Goal: Task Accomplishment & Management: Use online tool/utility

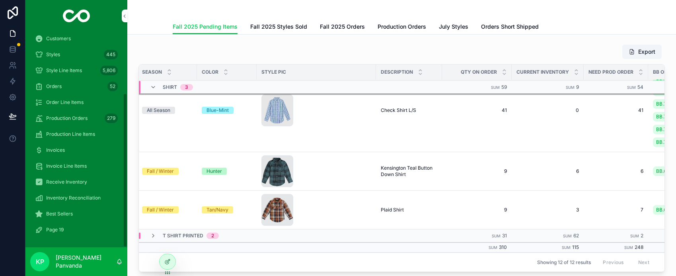
scroll to position [86, 0]
click at [69, 262] on p "[PERSON_NAME] Panvanda" at bounding box center [86, 261] width 60 height 16
drag, startPoint x: 54, startPoint y: 260, endPoint x: 73, endPoint y: 261, distance: 19.1
click at [54, 260] on div "KP Komal Panvanda" at bounding box center [76, 261] width 102 height 29
click at [43, 260] on span "KP" at bounding box center [40, 262] width 8 height 10
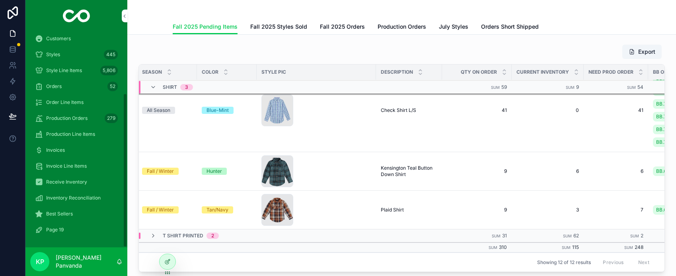
drag, startPoint x: 84, startPoint y: 257, endPoint x: 111, endPoint y: 260, distance: 26.8
click at [85, 257] on div "KP Komal Panvanda" at bounding box center [76, 261] width 102 height 29
click at [121, 262] on icon "scrollable content" at bounding box center [119, 261] width 4 height 4
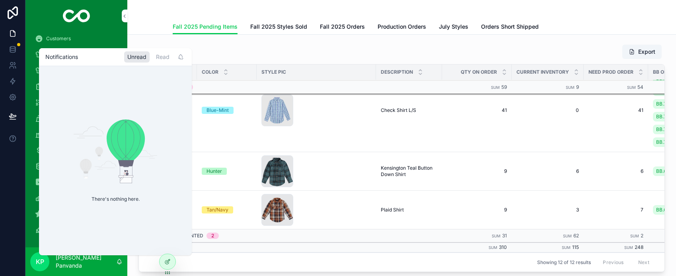
click at [129, 33] on div "Fall 2025 Pending Items Fall 2025 Pending Items Fall 2025 Styles Sold Fall 2025…" at bounding box center [401, 17] width 549 height 35
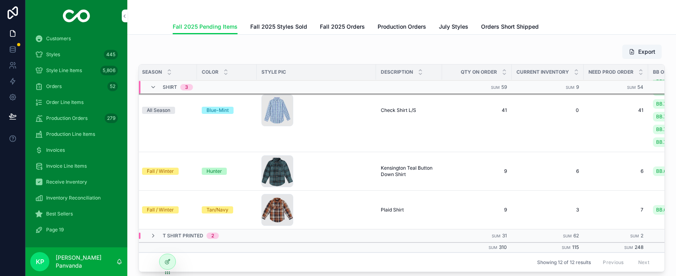
scroll to position [0, 0]
click at [79, 261] on p "[PERSON_NAME] Panvanda" at bounding box center [86, 261] width 60 height 16
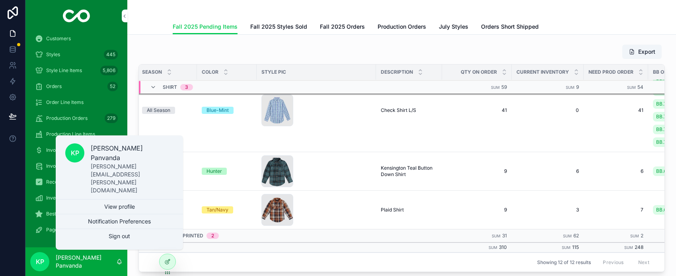
scroll to position [0, 0]
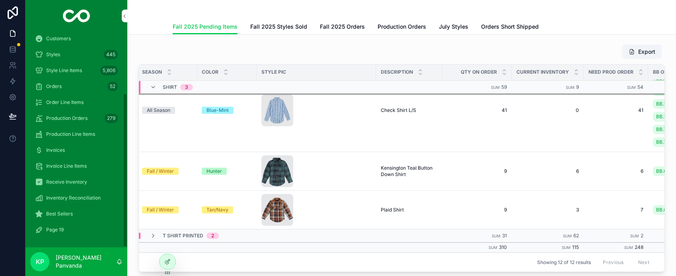
click at [90, 150] on div "Invoices" at bounding box center [76, 150] width 83 height 13
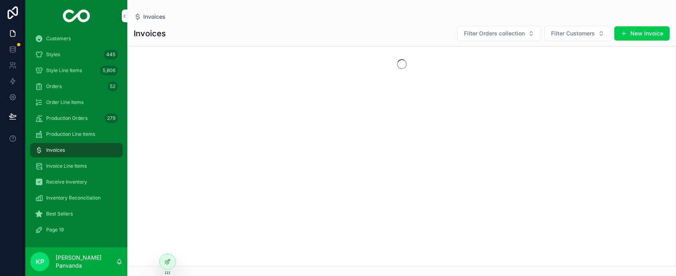
click at [167, 260] on icon at bounding box center [167, 261] width 6 height 6
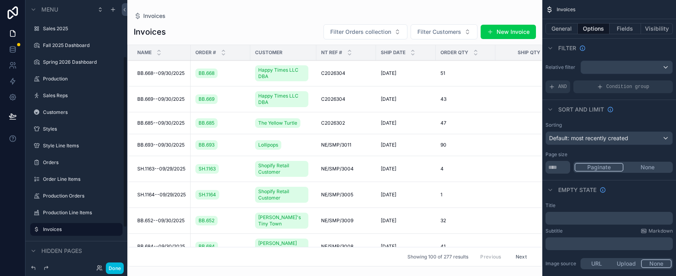
scroll to position [88, 0]
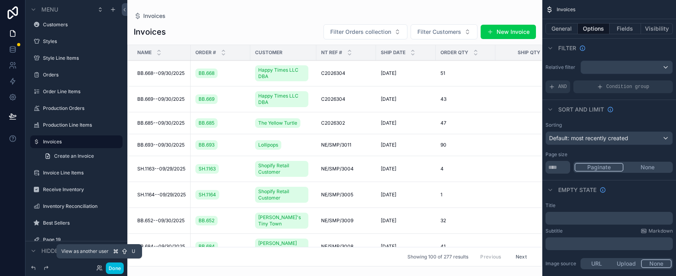
click at [101, 268] on icon at bounding box center [99, 268] width 6 height 6
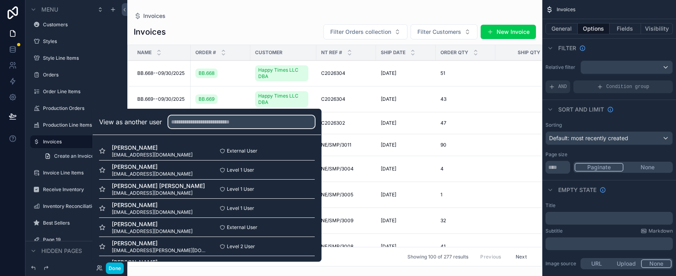
click at [186, 122] on input "text" at bounding box center [241, 121] width 146 height 13
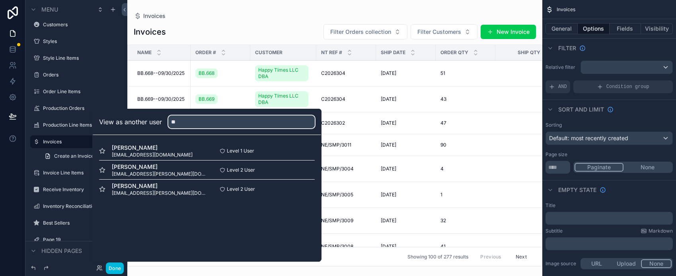
type input "*"
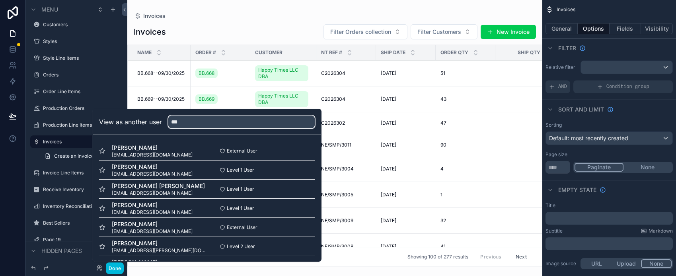
type input "****"
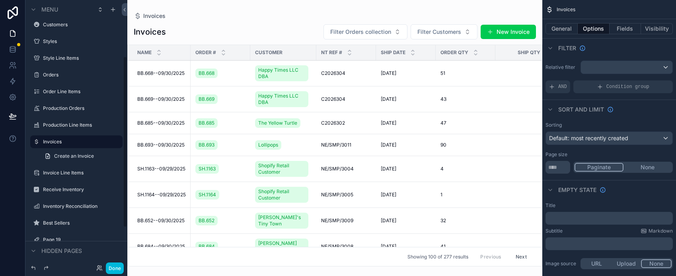
click at [117, 265] on button "Done" at bounding box center [115, 268] width 18 height 12
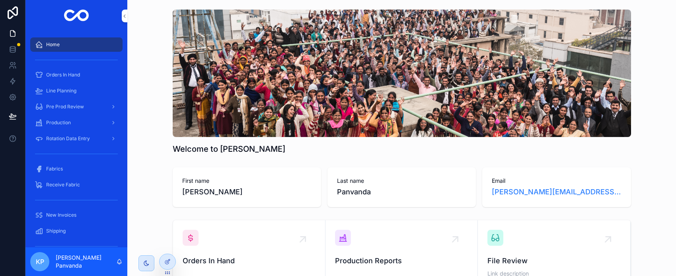
click at [171, 262] on div at bounding box center [168, 261] width 16 height 15
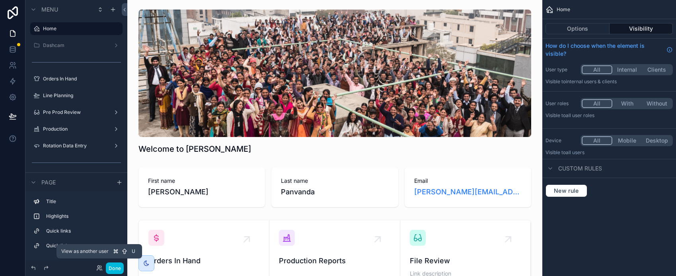
click at [99, 267] on icon at bounding box center [99, 268] width 6 height 6
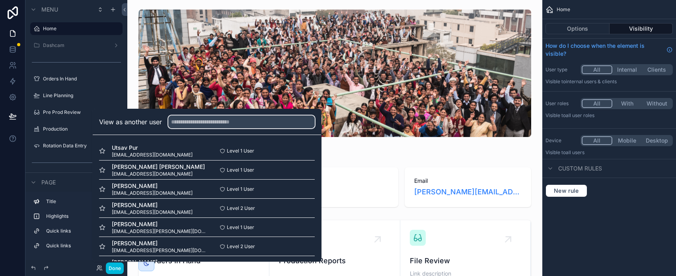
click at [192, 123] on input "text" at bounding box center [241, 121] width 146 height 13
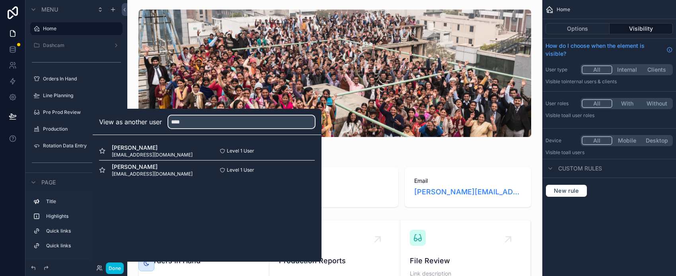
type input "****"
click at [0, 0] on button "Select" at bounding box center [0, 0] width 0 height 0
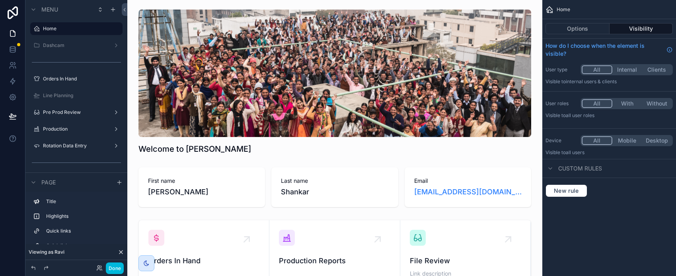
click at [120, 267] on button "Done" at bounding box center [115, 268] width 18 height 12
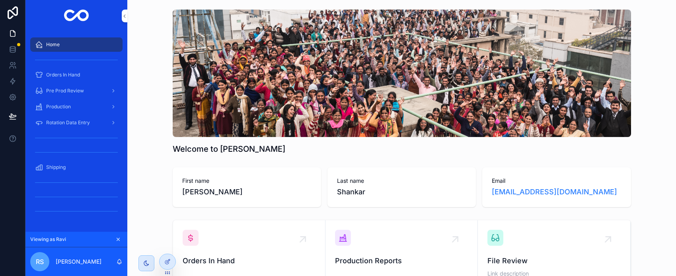
click at [65, 121] on span "Rotation Data Entry" at bounding box center [68, 122] width 44 height 6
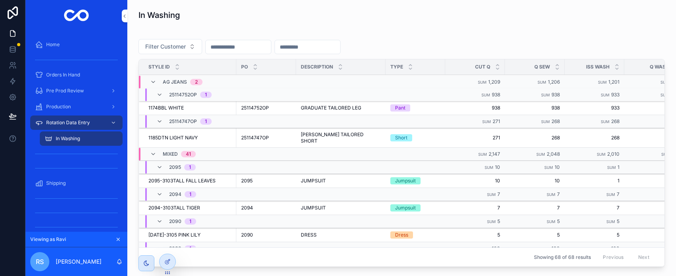
click at [70, 137] on span "In Washing" at bounding box center [68, 138] width 24 height 6
click at [340, 48] on input "scrollable content" at bounding box center [307, 46] width 65 height 11
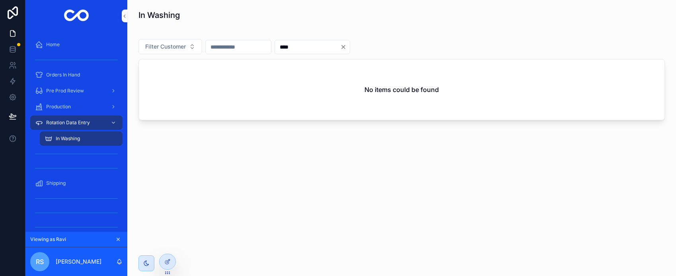
type input "****"
click at [345, 47] on icon "Clear" at bounding box center [343, 46] width 3 height 3
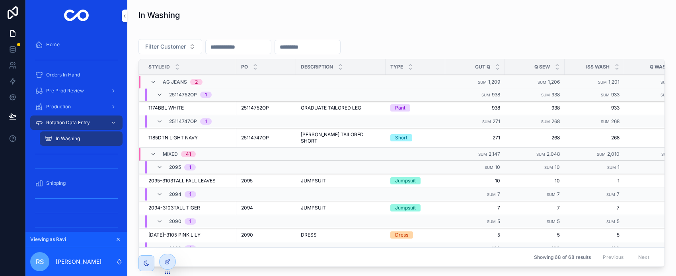
click at [340, 47] on input "scrollable content" at bounding box center [307, 46] width 65 height 11
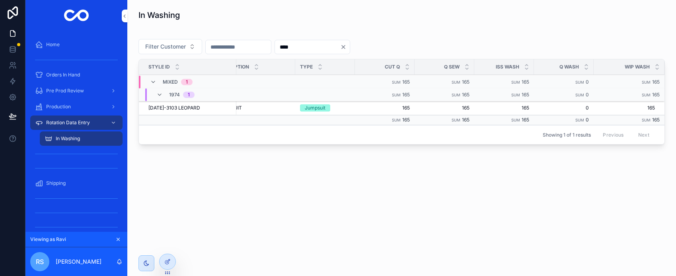
scroll to position [0, 84]
type input "****"
click at [616, 107] on span "165" at bounding box center [623, 108] width 61 height 6
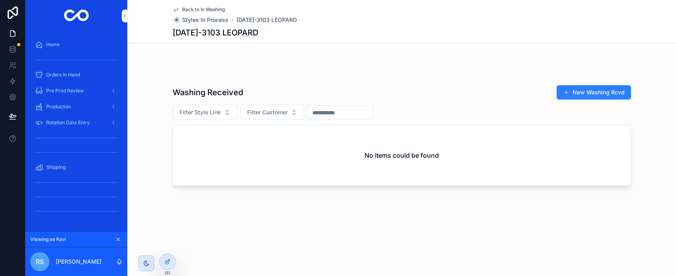
scroll to position [1494, 0]
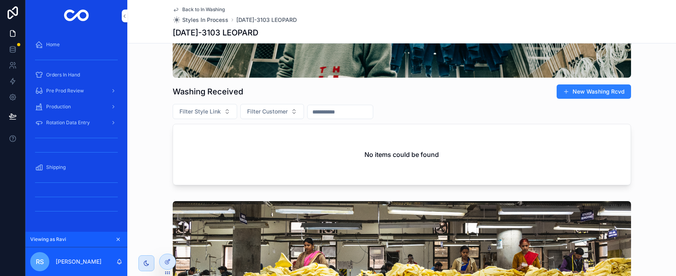
click at [72, 262] on p "[PERSON_NAME]" at bounding box center [79, 261] width 46 height 8
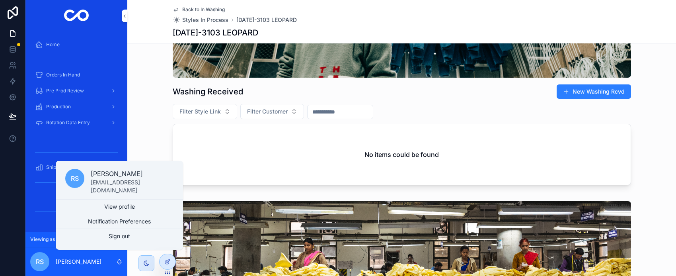
click at [214, 177] on div "No items could be found" at bounding box center [401, 154] width 457 height 60
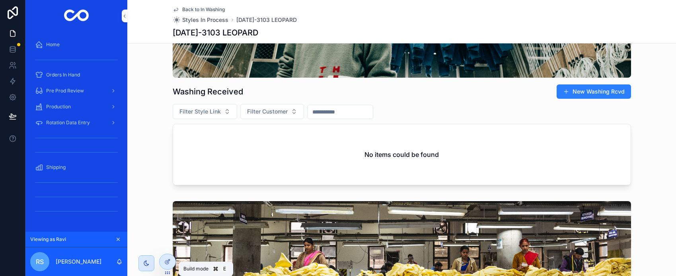
click at [168, 262] on icon at bounding box center [167, 261] width 6 height 6
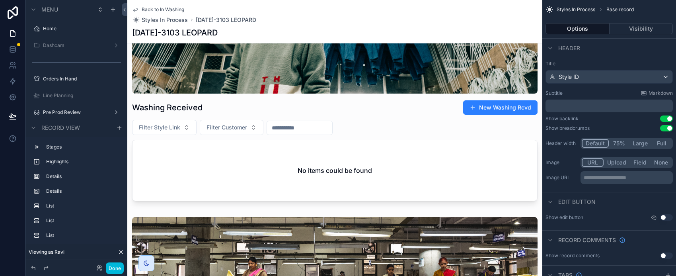
scroll to position [352, 0]
click at [58, 253] on span "Viewing as Ravi" at bounding box center [47, 252] width 36 height 6
click at [121, 250] on icon at bounding box center [121, 252] width 6 height 6
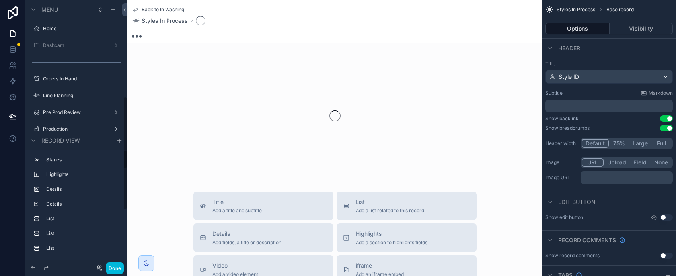
scroll to position [352, 0]
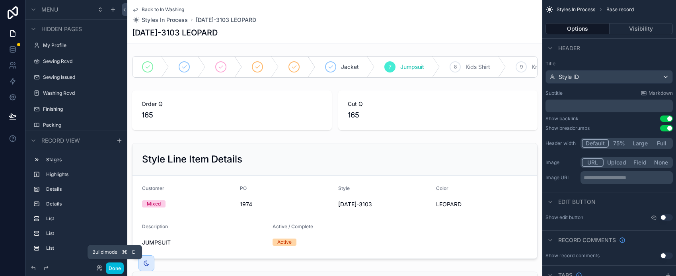
click at [115, 267] on button "Done" at bounding box center [115, 268] width 18 height 12
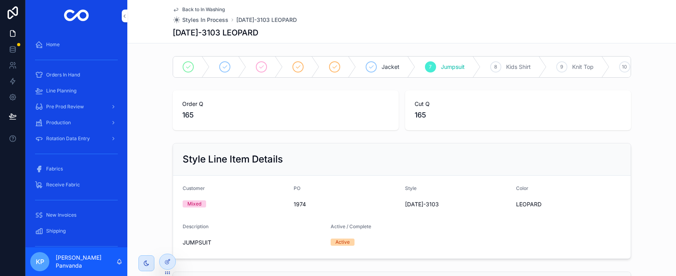
scroll to position [0, 0]
